Goal: Find specific page/section: Find specific page/section

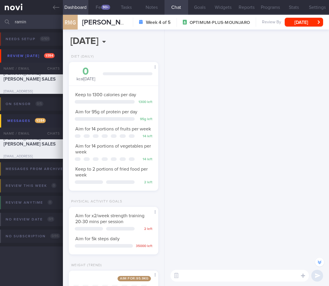
select select "9"
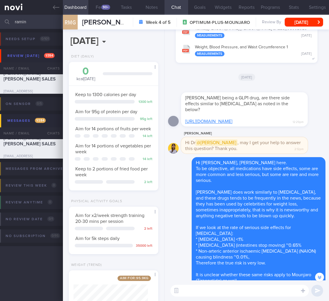
scroll to position [-792, 0]
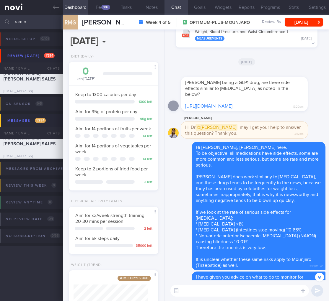
drag, startPoint x: 48, startPoint y: 22, endPoint x: -20, endPoint y: 18, distance: 68.6
click at [0, 18] on html "You are offline! Some functionality will be unavailable Patients New Users Coac…" at bounding box center [164, 150] width 329 height 301
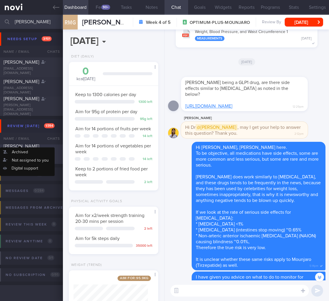
type input "[PERSON_NAME]"
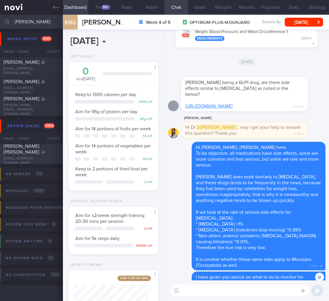
click at [26, 152] on div "[PERSON_NAME] [PERSON_NAME]" at bounding box center [31, 149] width 54 height 12
